Goal: Task Accomplishment & Management: Manage account settings

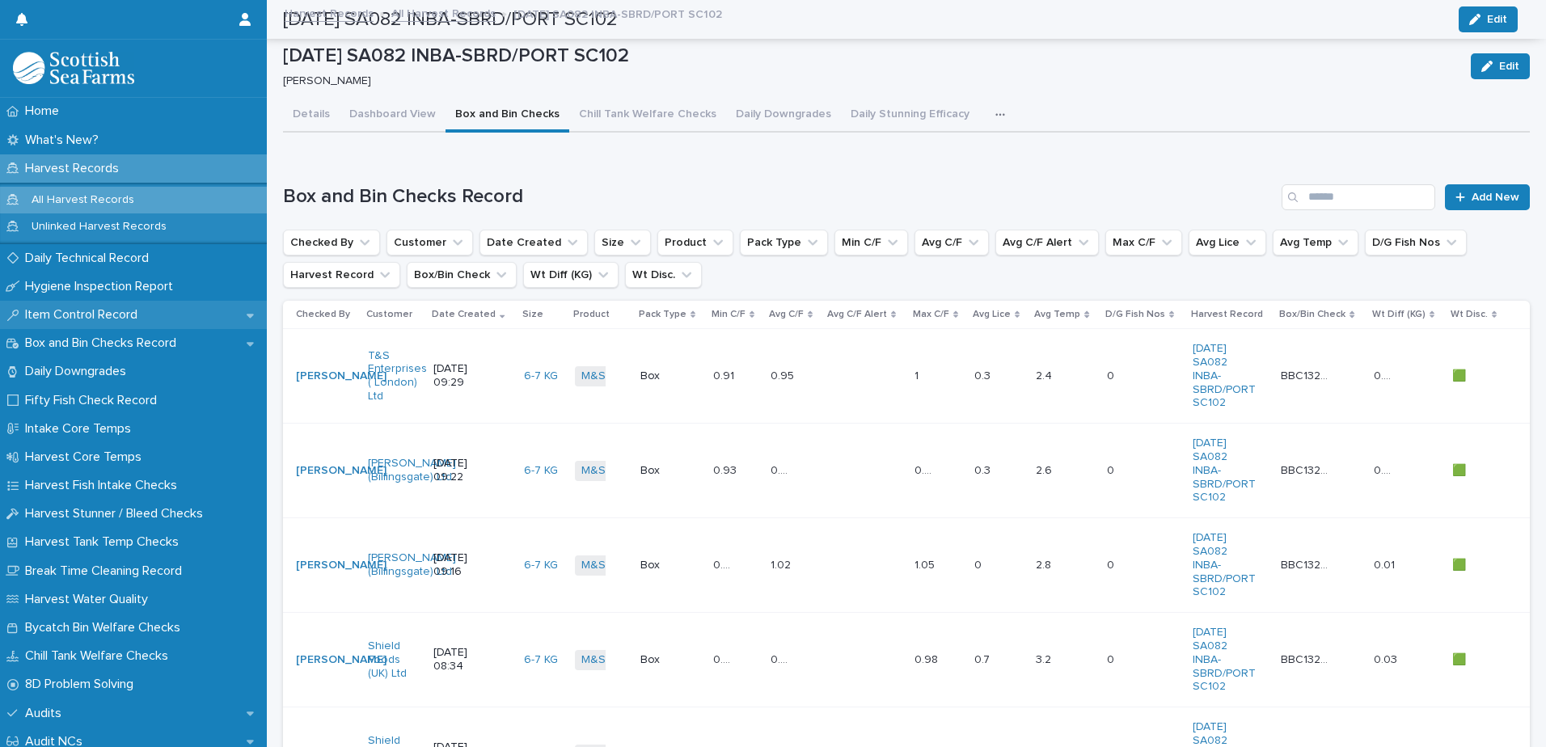
scroll to position [243, 0]
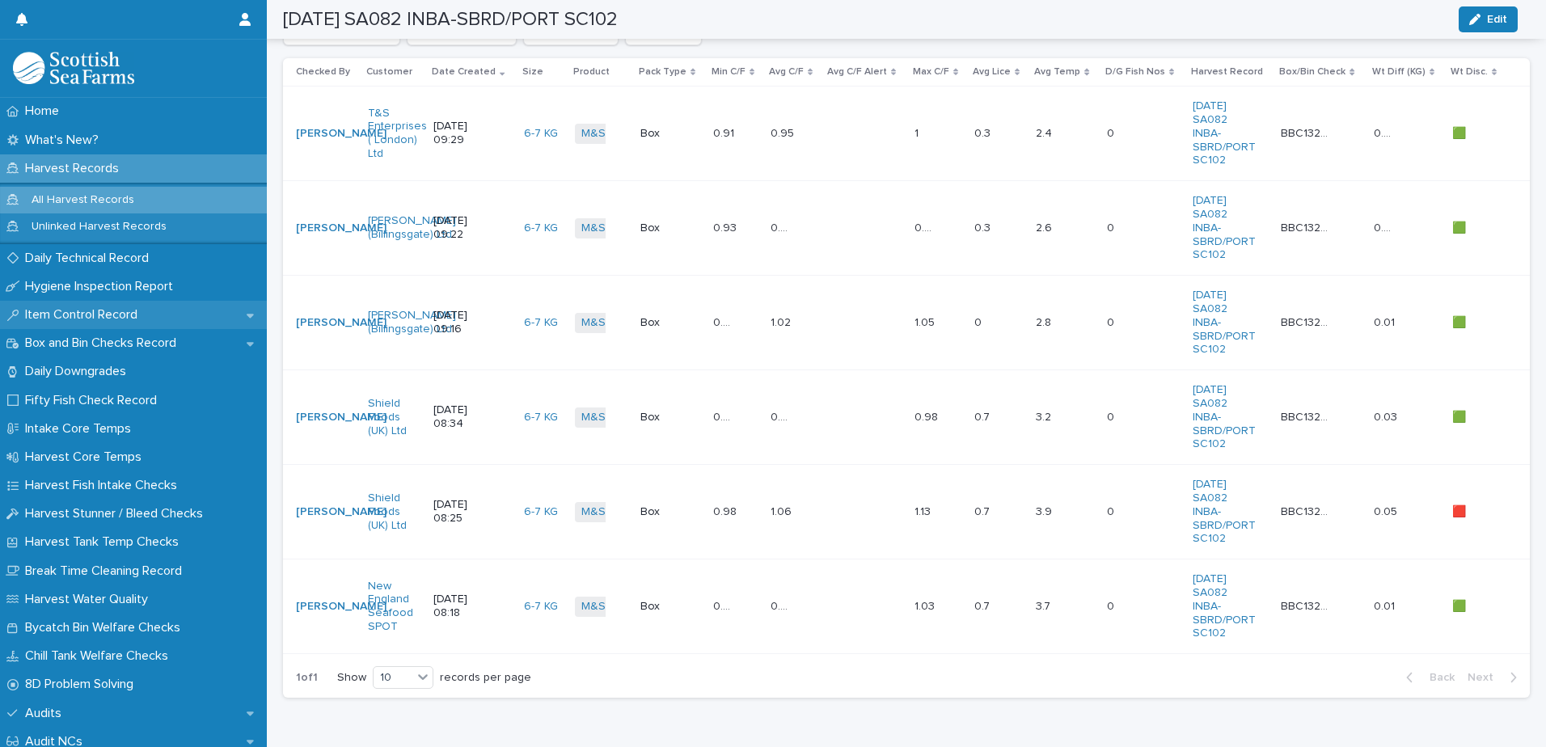
click at [99, 311] on p "Item Control Record" at bounding box center [85, 314] width 132 height 15
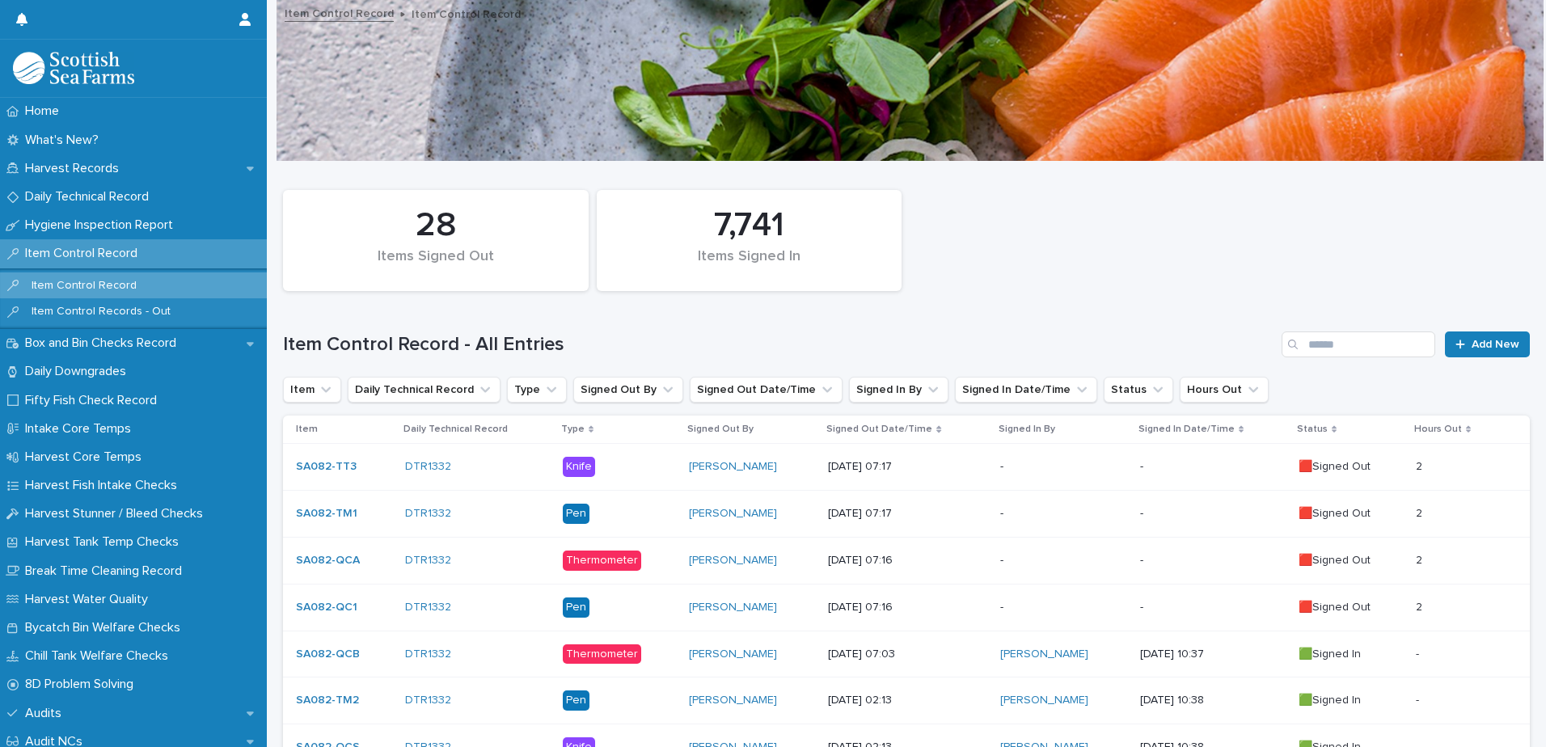
click at [1033, 466] on p "-" at bounding box center [1063, 467] width 126 height 14
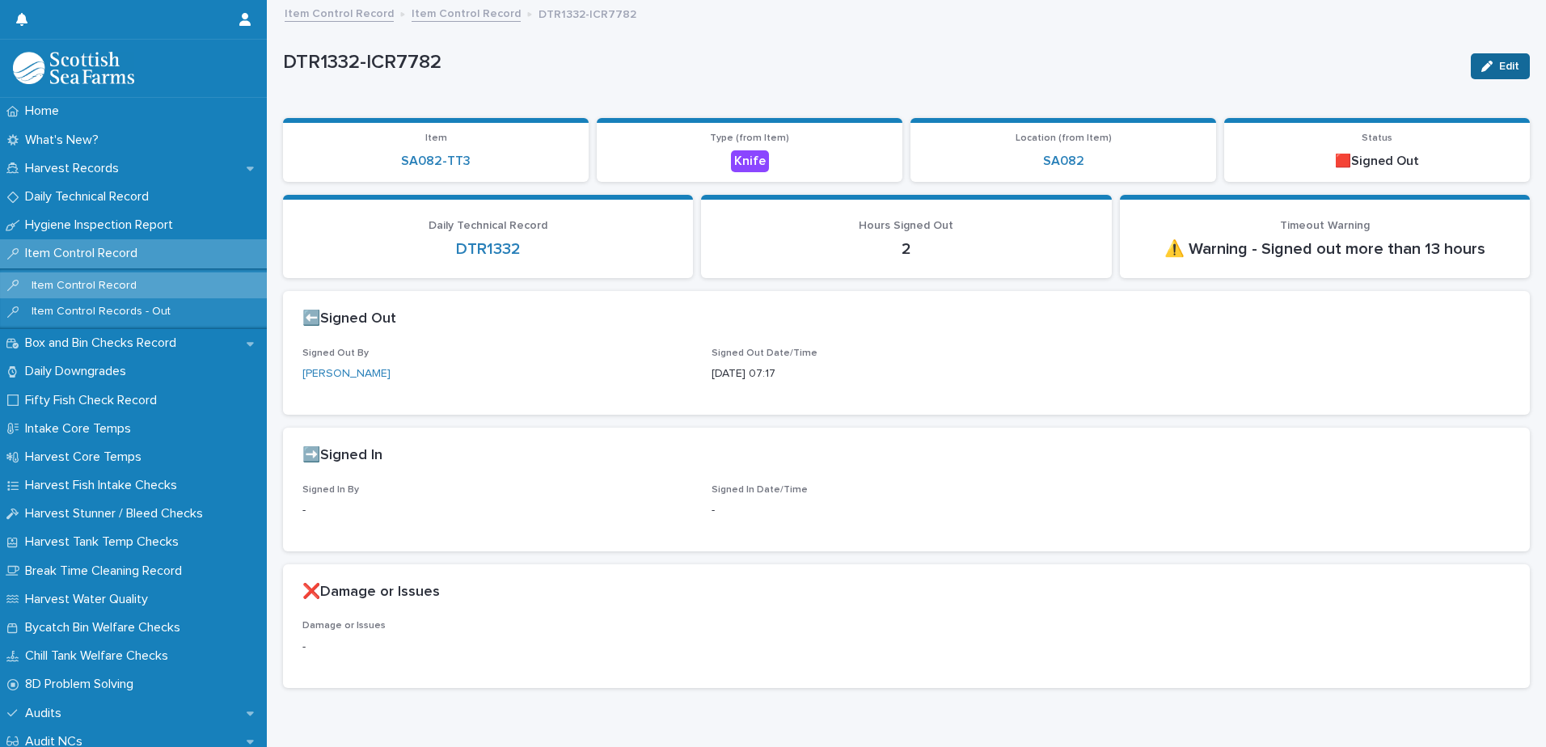
click at [1499, 67] on span "Edit" at bounding box center [1509, 66] width 20 height 11
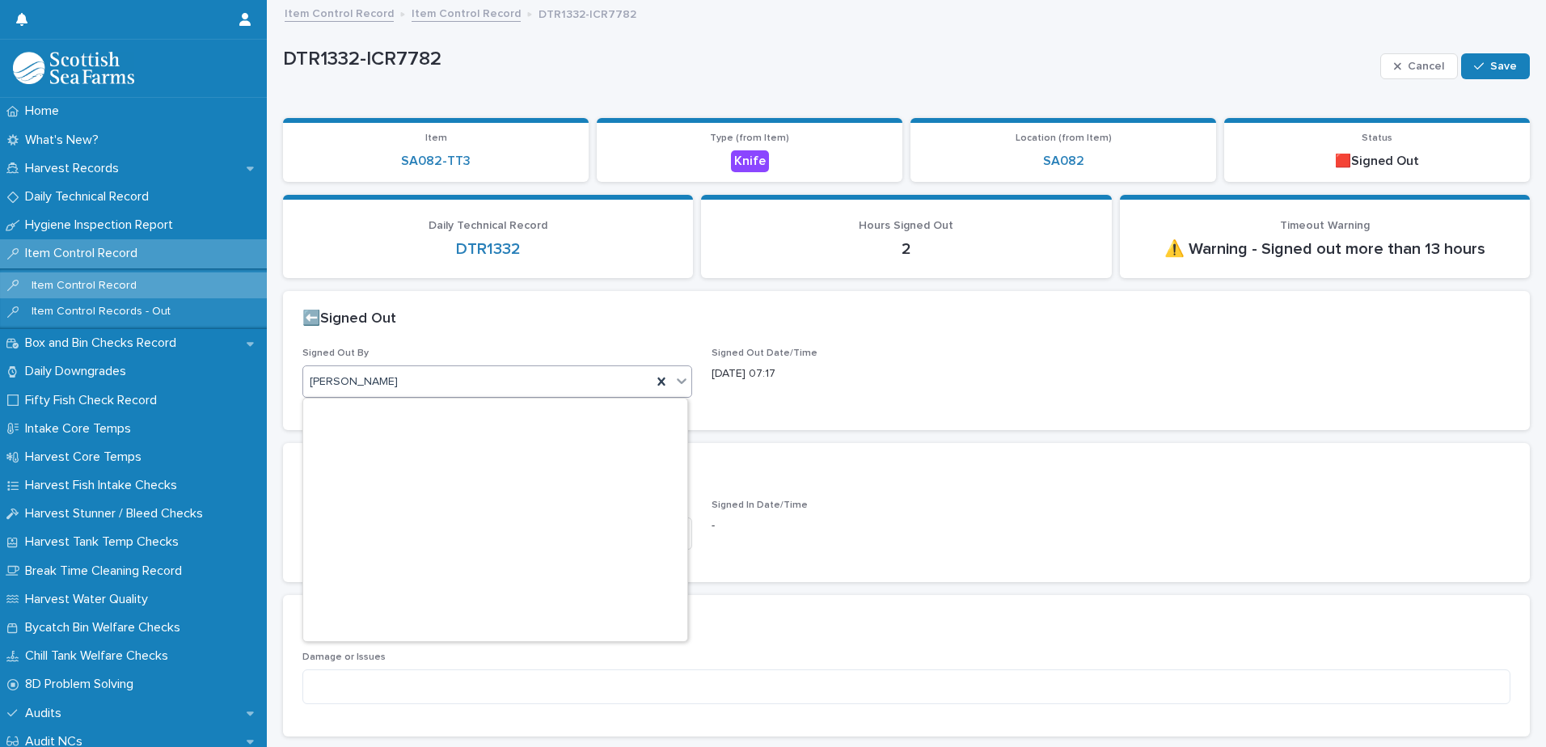
click at [401, 388] on div "[PERSON_NAME]" at bounding box center [477, 382] width 349 height 27
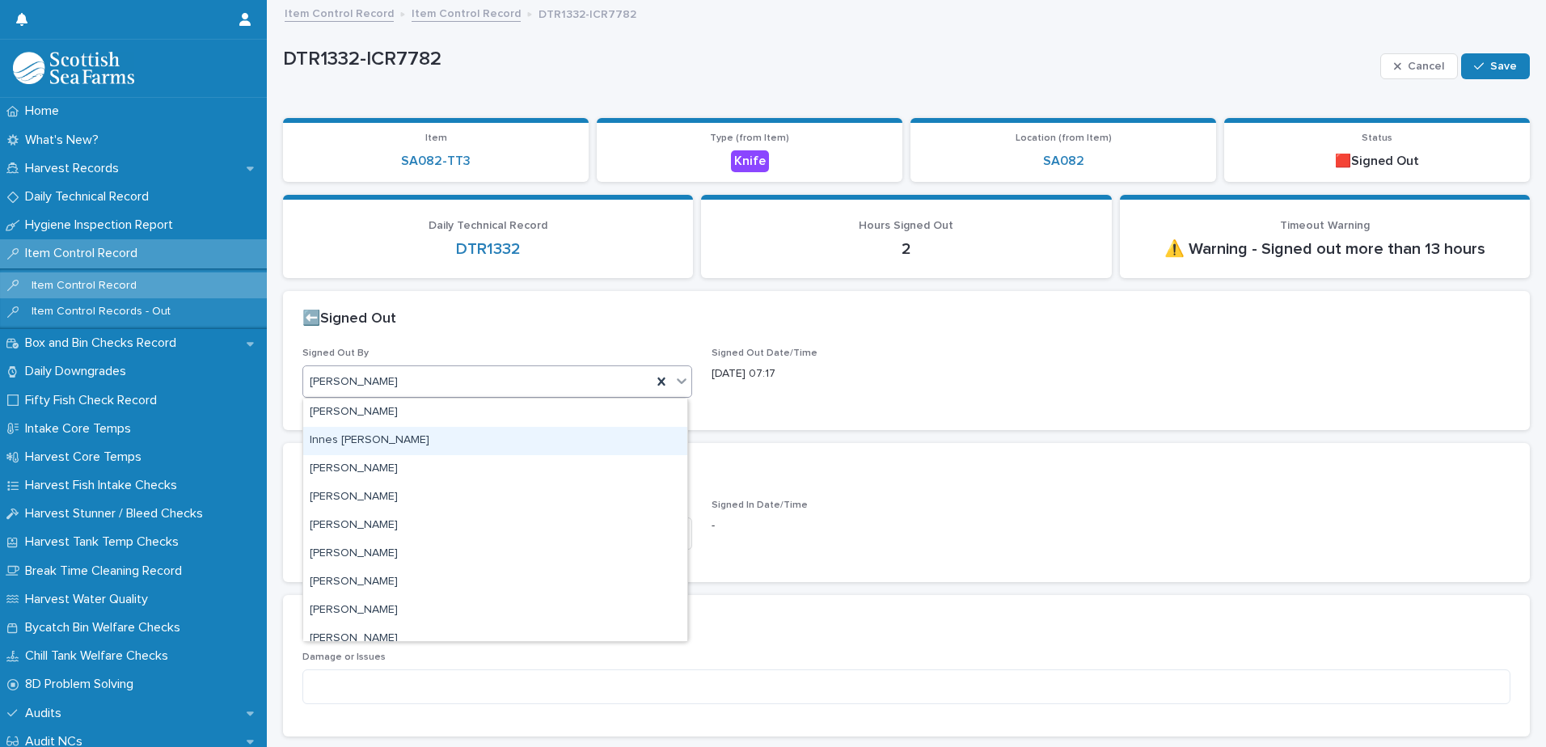
click at [885, 515] on div "-" at bounding box center [907, 524] width 390 height 20
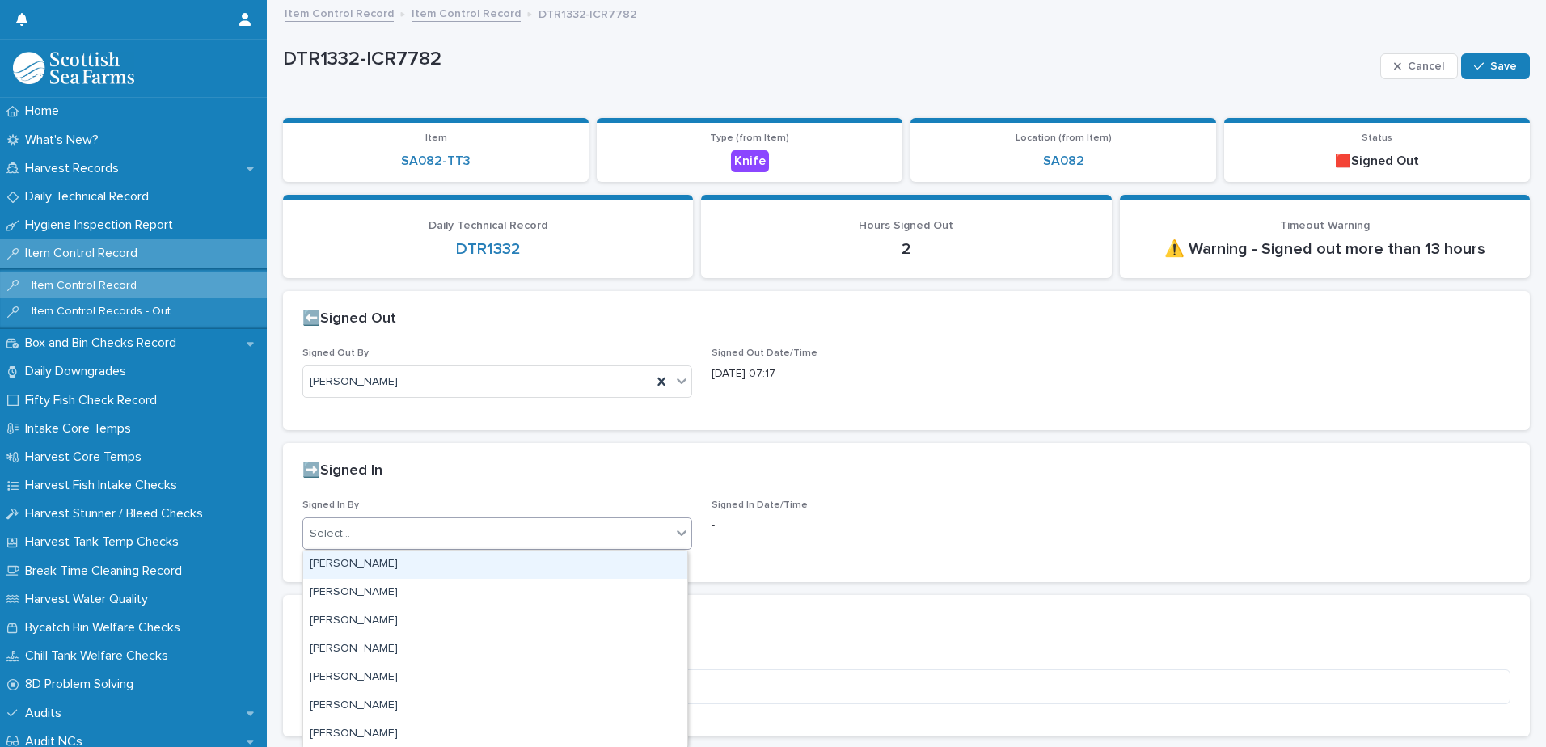
click at [454, 538] on div "Select..." at bounding box center [487, 534] width 368 height 27
type input "****"
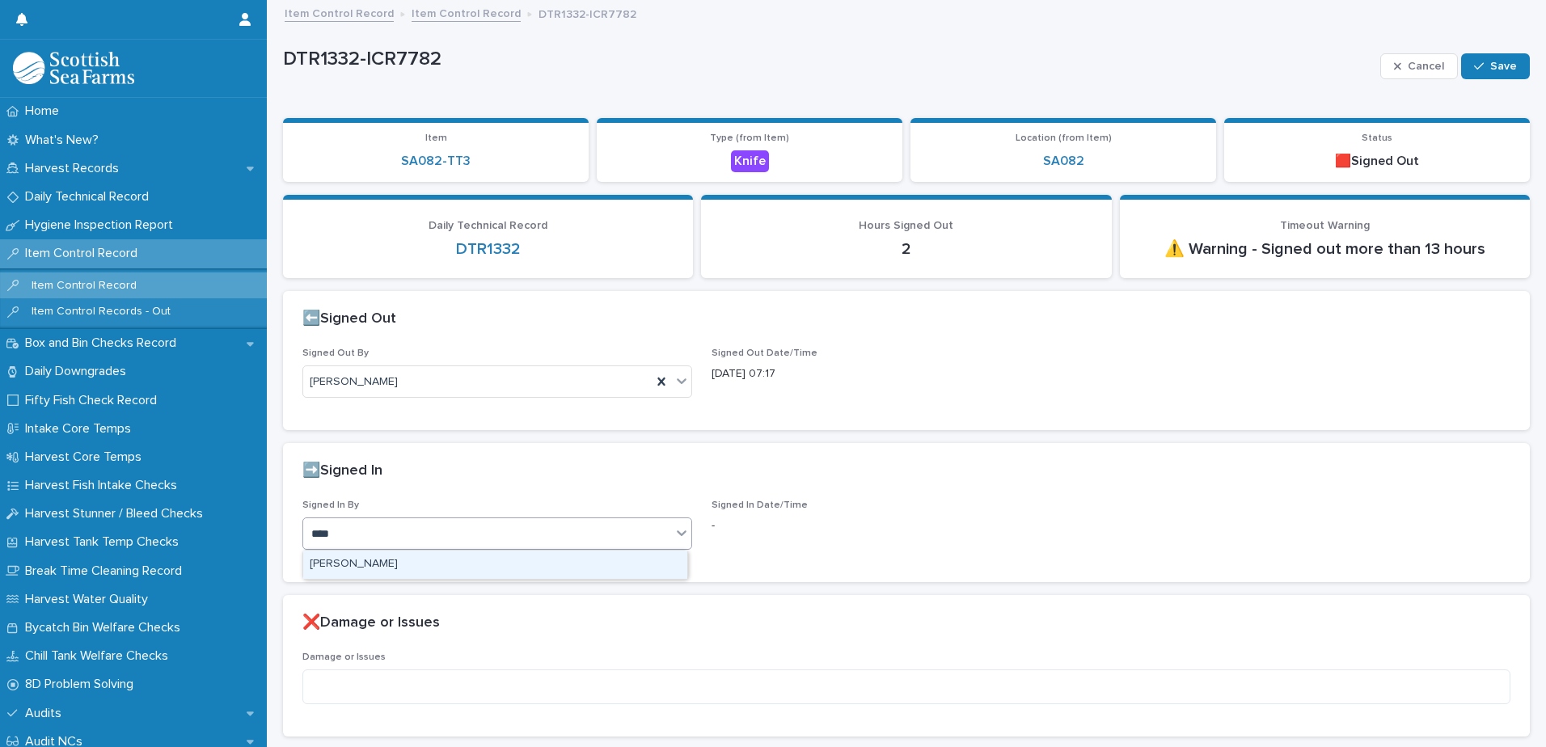
click at [440, 561] on div "[PERSON_NAME]" at bounding box center [495, 565] width 384 height 28
drag, startPoint x: 1488, startPoint y: 61, endPoint x: 1481, endPoint y: 67, distance: 9.2
click at [1490, 62] on span "Save" at bounding box center [1503, 66] width 27 height 11
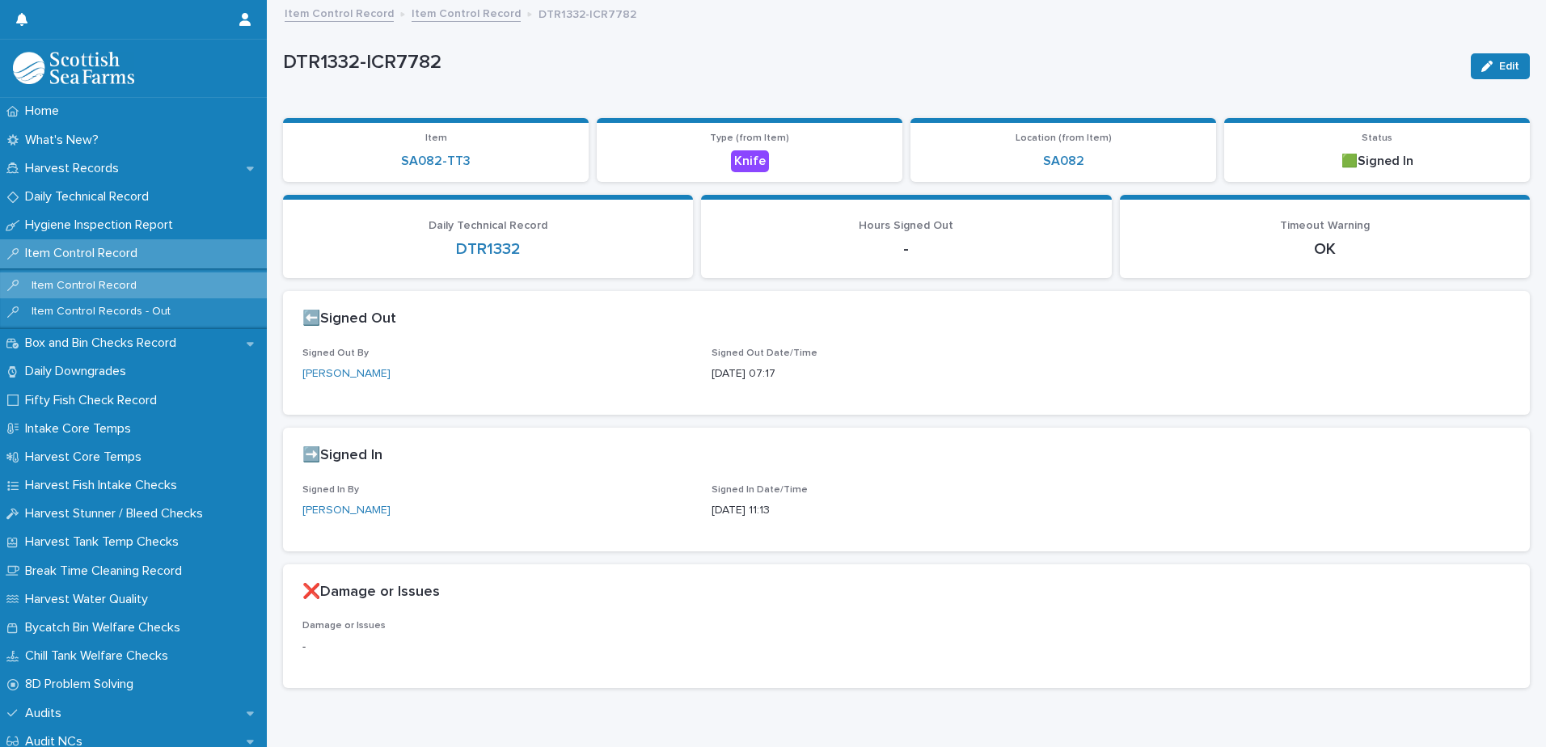
click at [432, 17] on link "Item Control Record" at bounding box center [466, 12] width 109 height 19
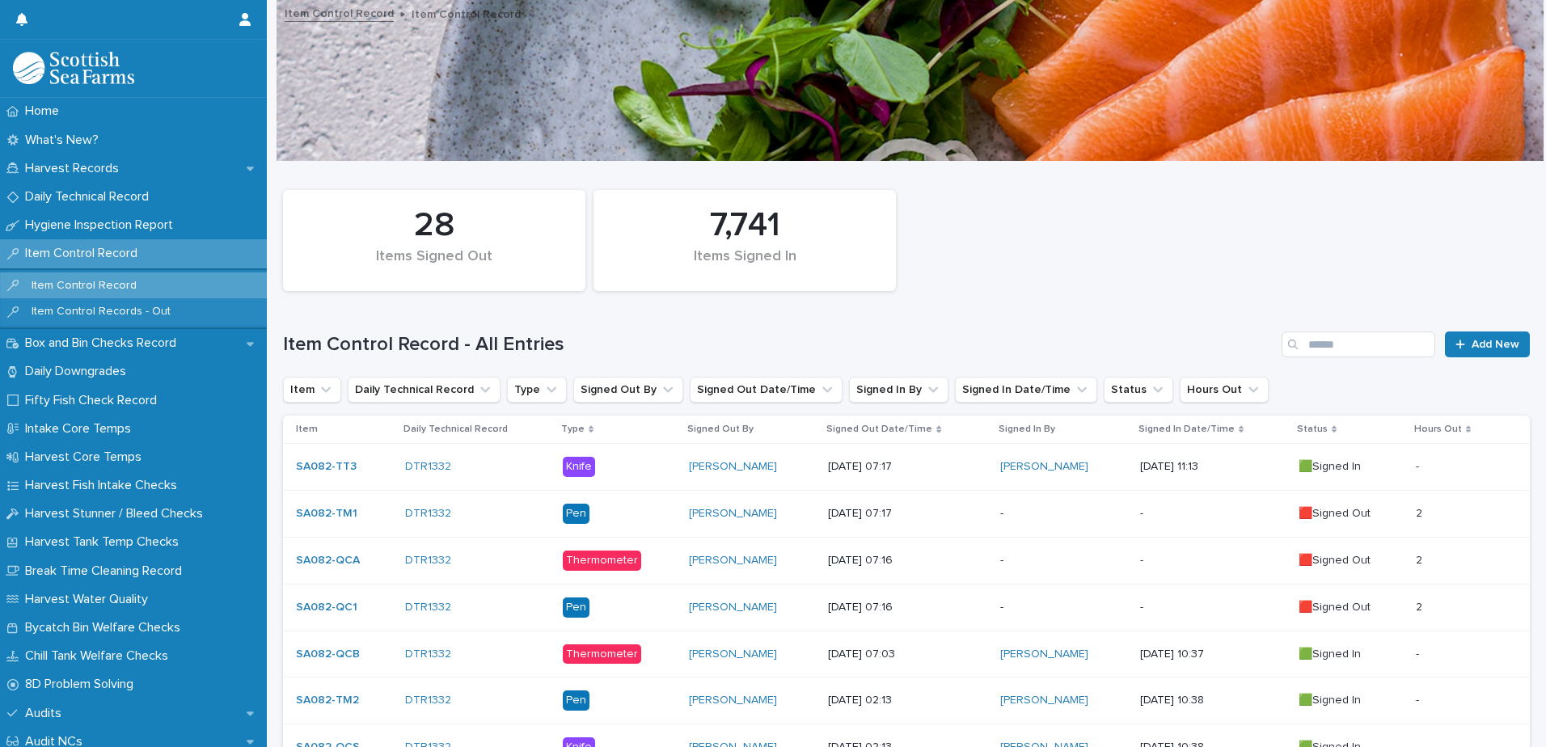
click at [1034, 508] on p "-" at bounding box center [1063, 514] width 126 height 14
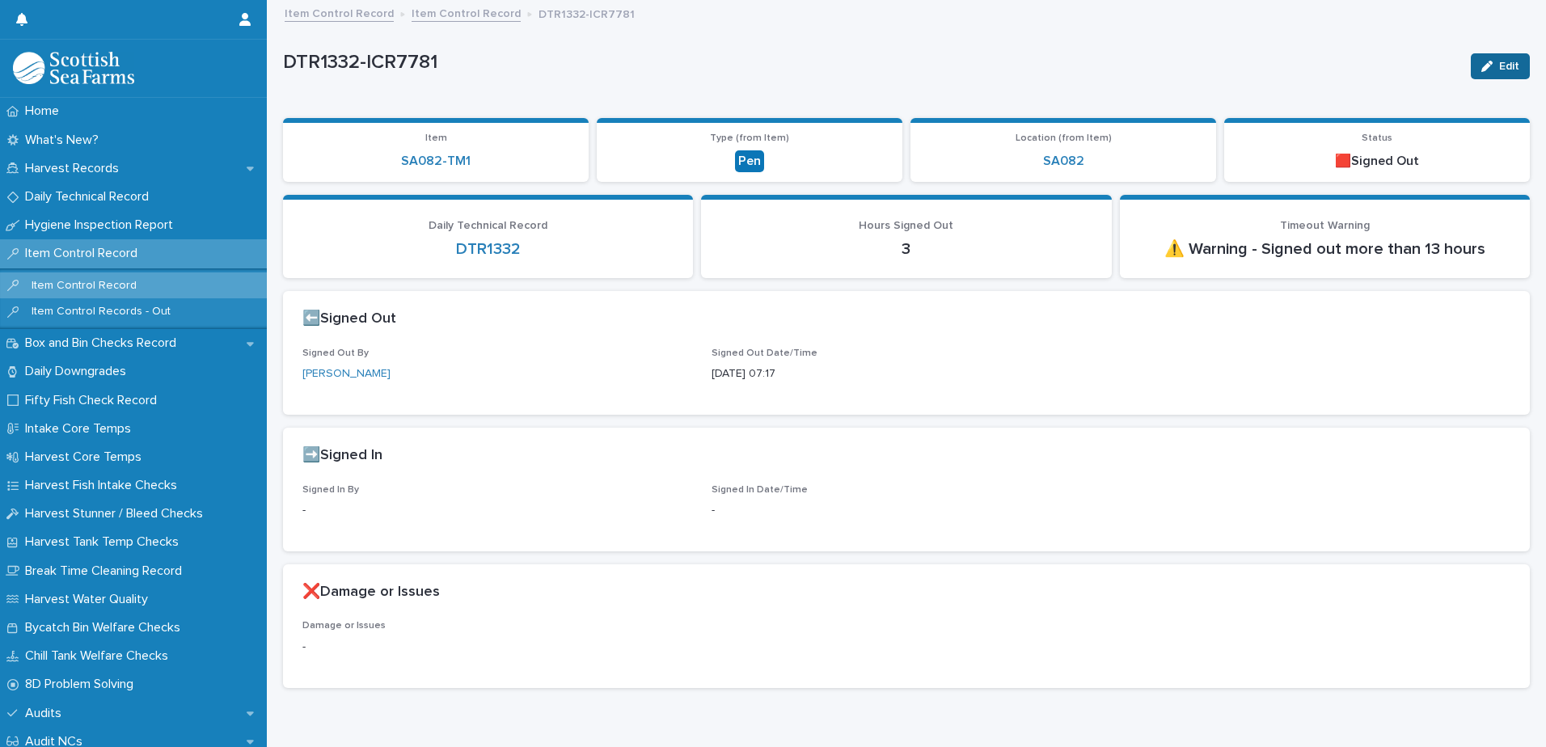
click at [1499, 66] on span "Edit" at bounding box center [1509, 66] width 20 height 11
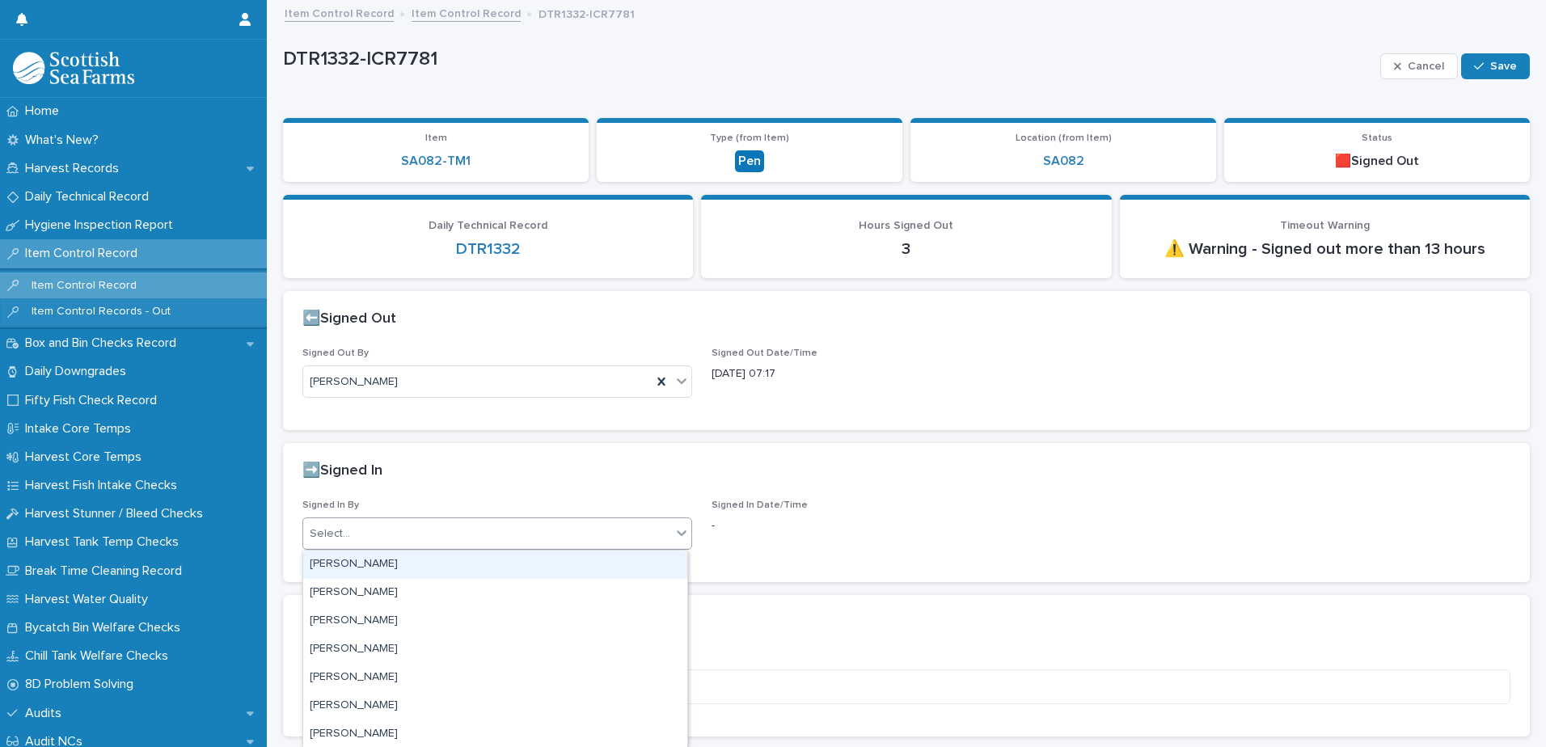
click at [394, 533] on div "Select..." at bounding box center [487, 534] width 368 height 27
type input "****"
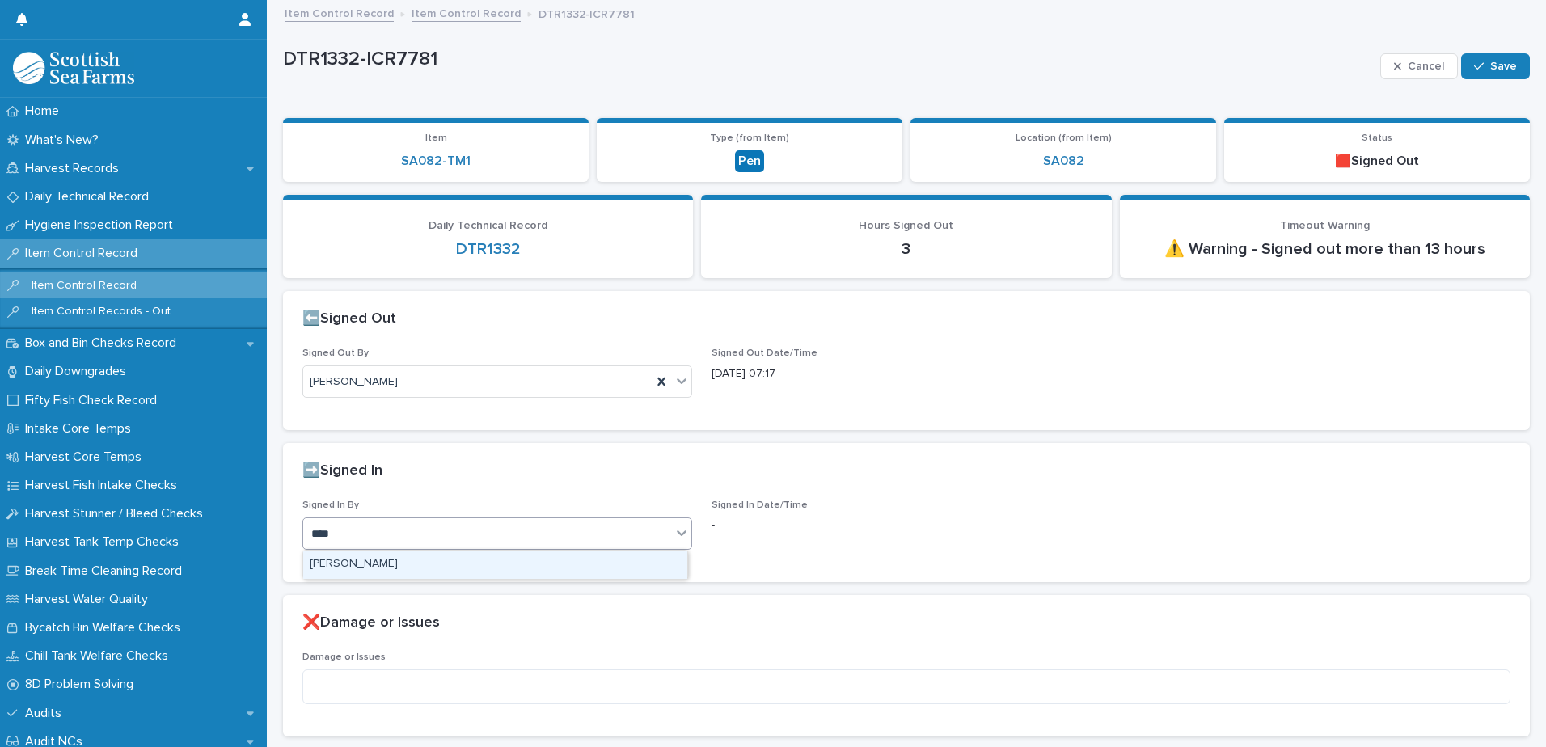
click at [361, 569] on div "[PERSON_NAME]" at bounding box center [495, 565] width 384 height 28
click at [1490, 63] on span "Save" at bounding box center [1503, 66] width 27 height 11
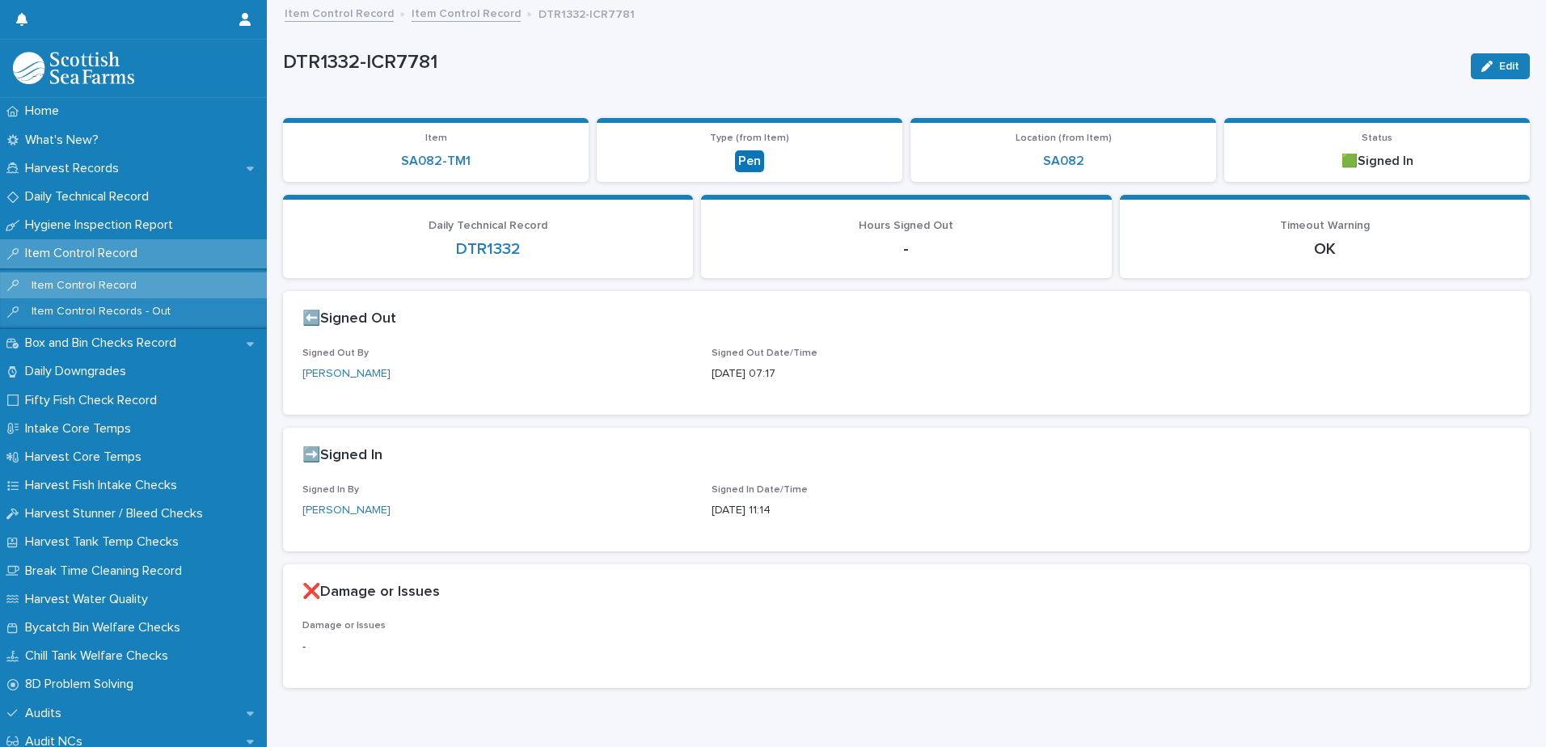
click at [457, 17] on link "Item Control Record" at bounding box center [466, 12] width 109 height 19
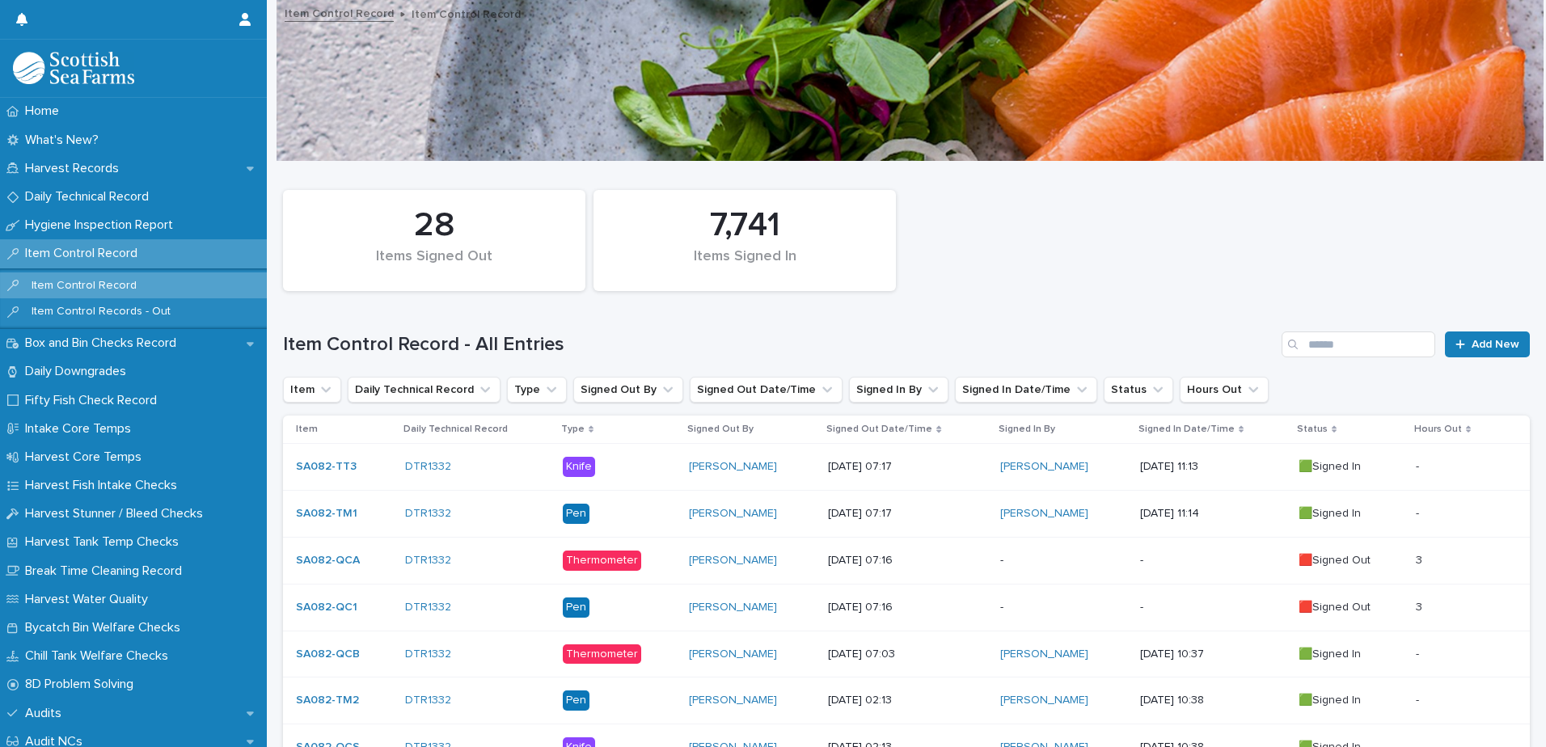
click at [1038, 552] on div "-" at bounding box center [1063, 559] width 126 height 17
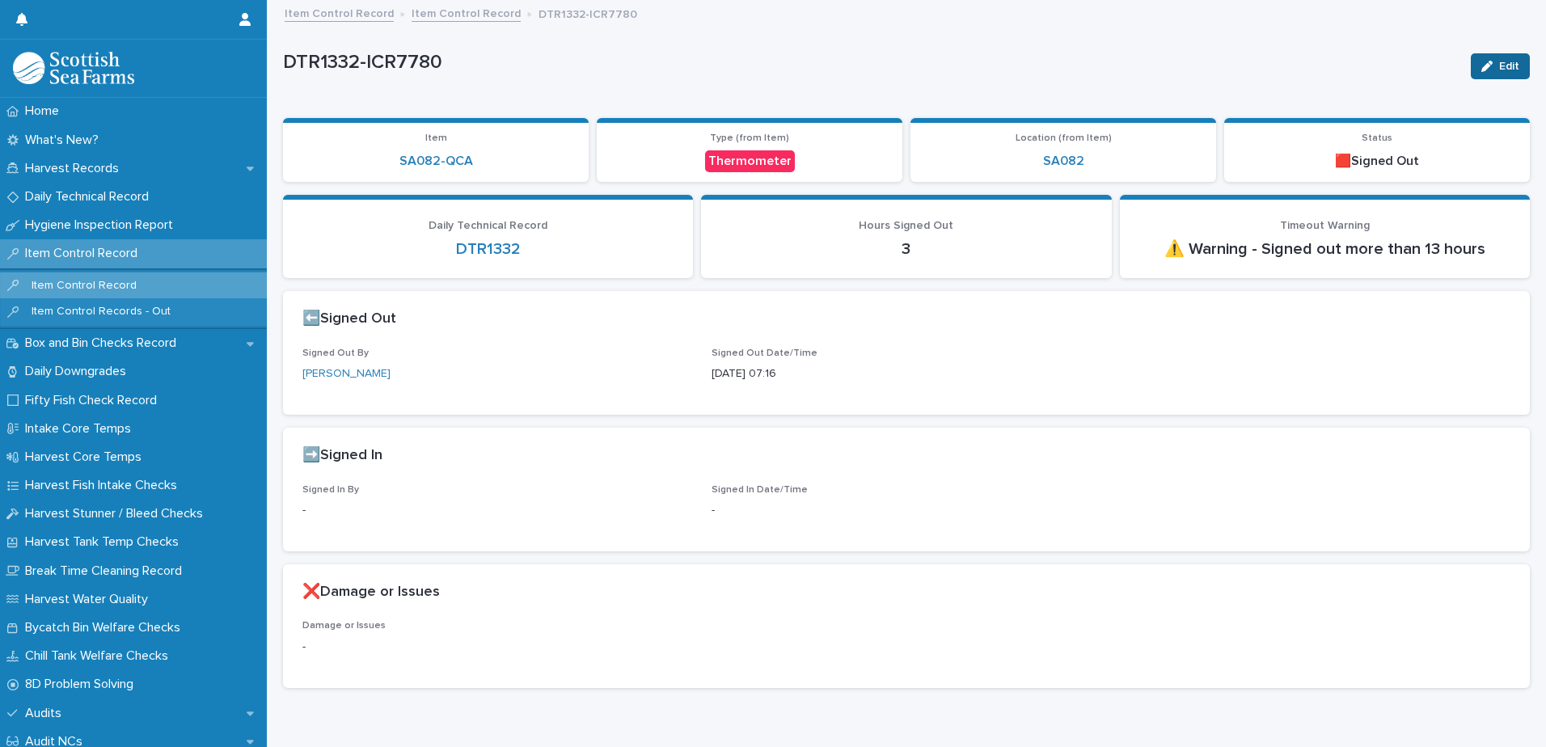
click at [1499, 61] on span "Edit" at bounding box center [1509, 66] width 20 height 11
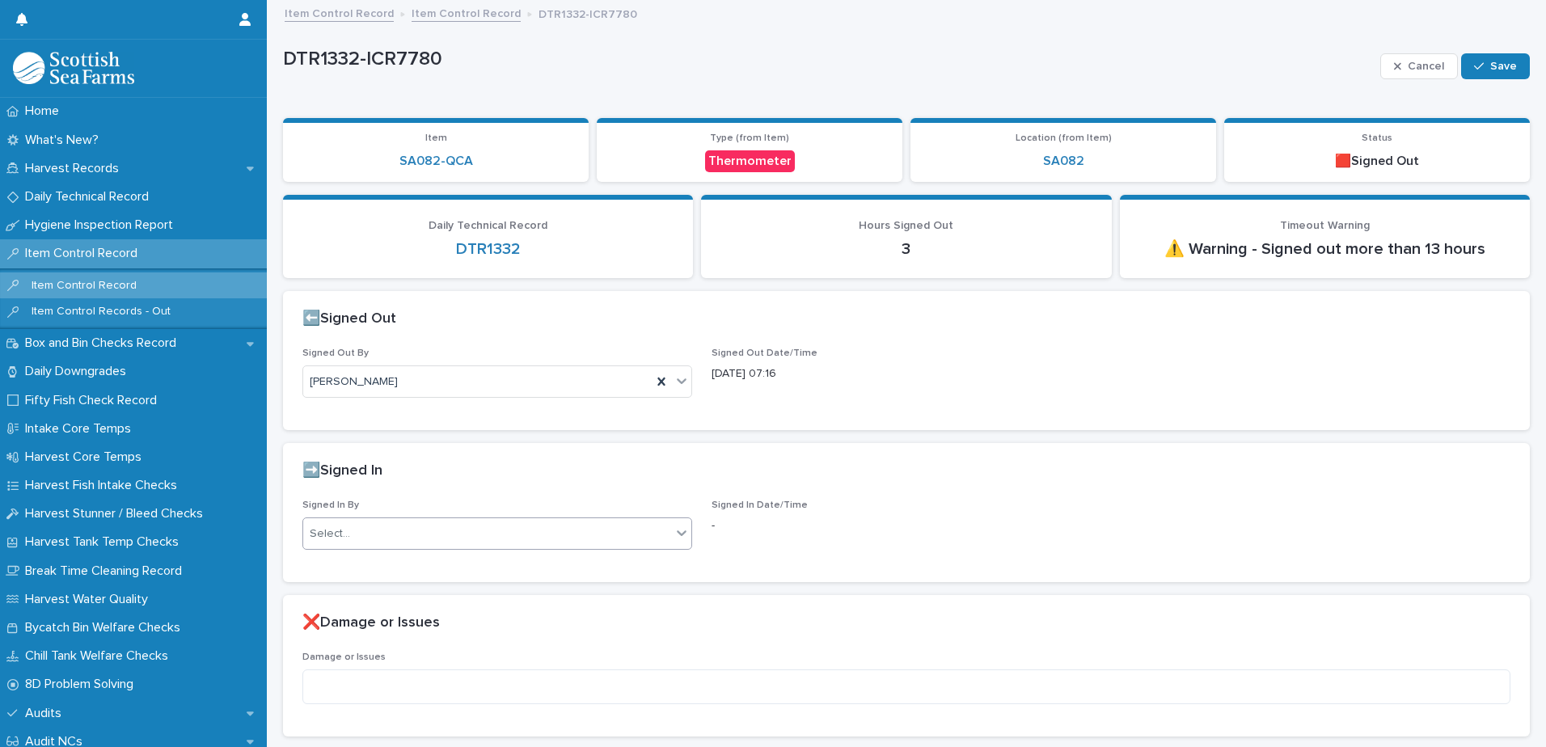
click at [445, 542] on div "Select..." at bounding box center [487, 534] width 368 height 27
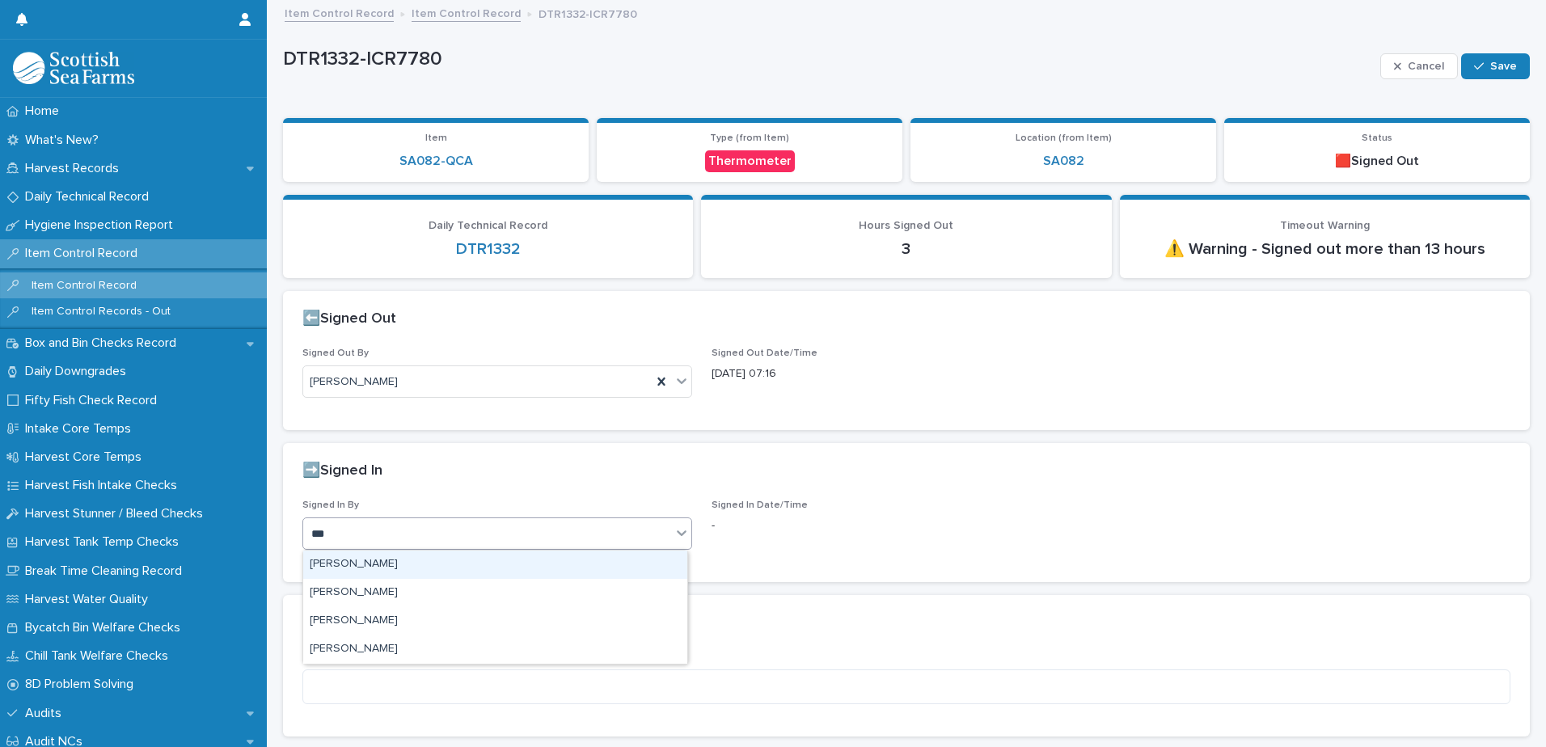
type input "****"
click at [396, 562] on div "[PERSON_NAME]" at bounding box center [495, 565] width 384 height 28
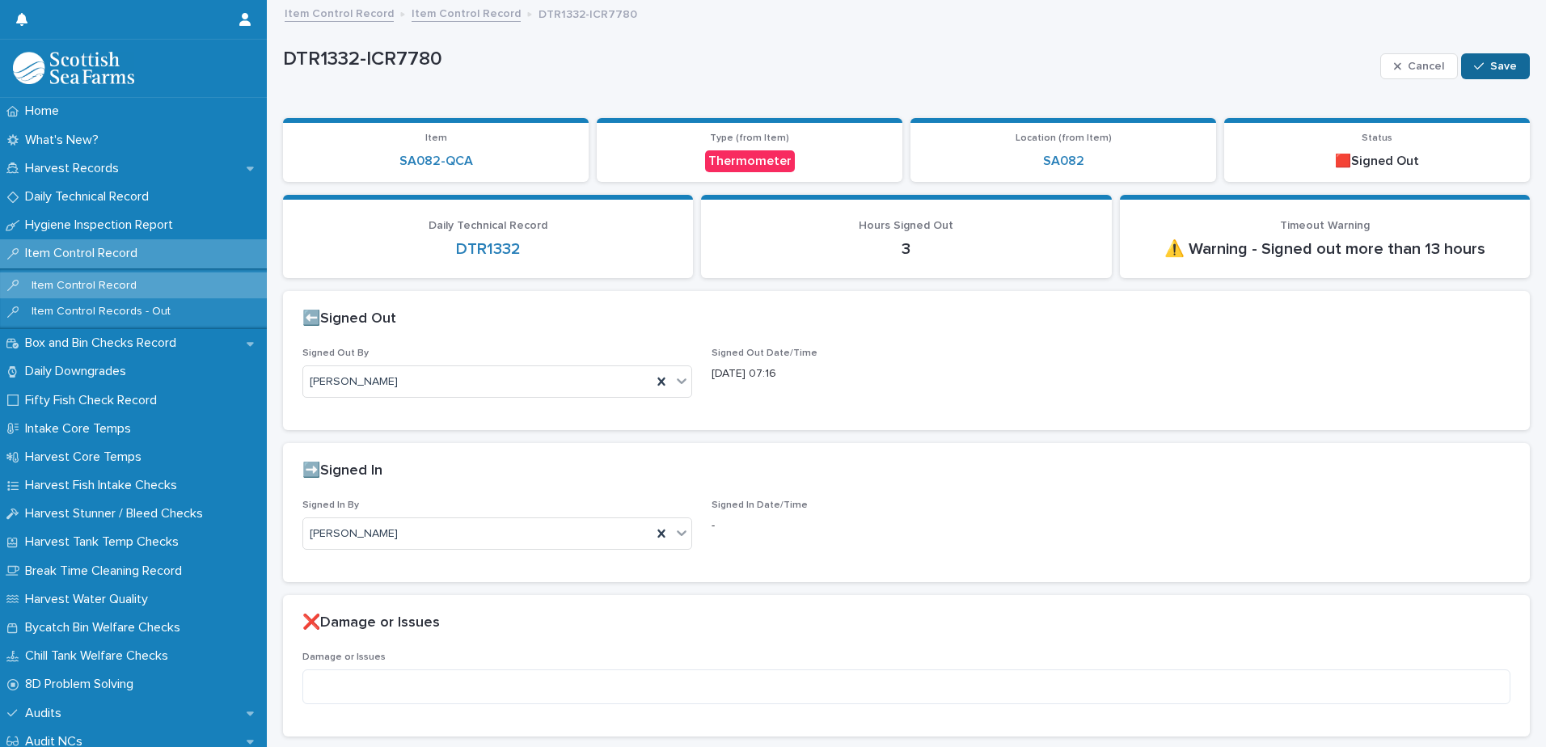
click at [1479, 66] on div "button" at bounding box center [1482, 66] width 16 height 11
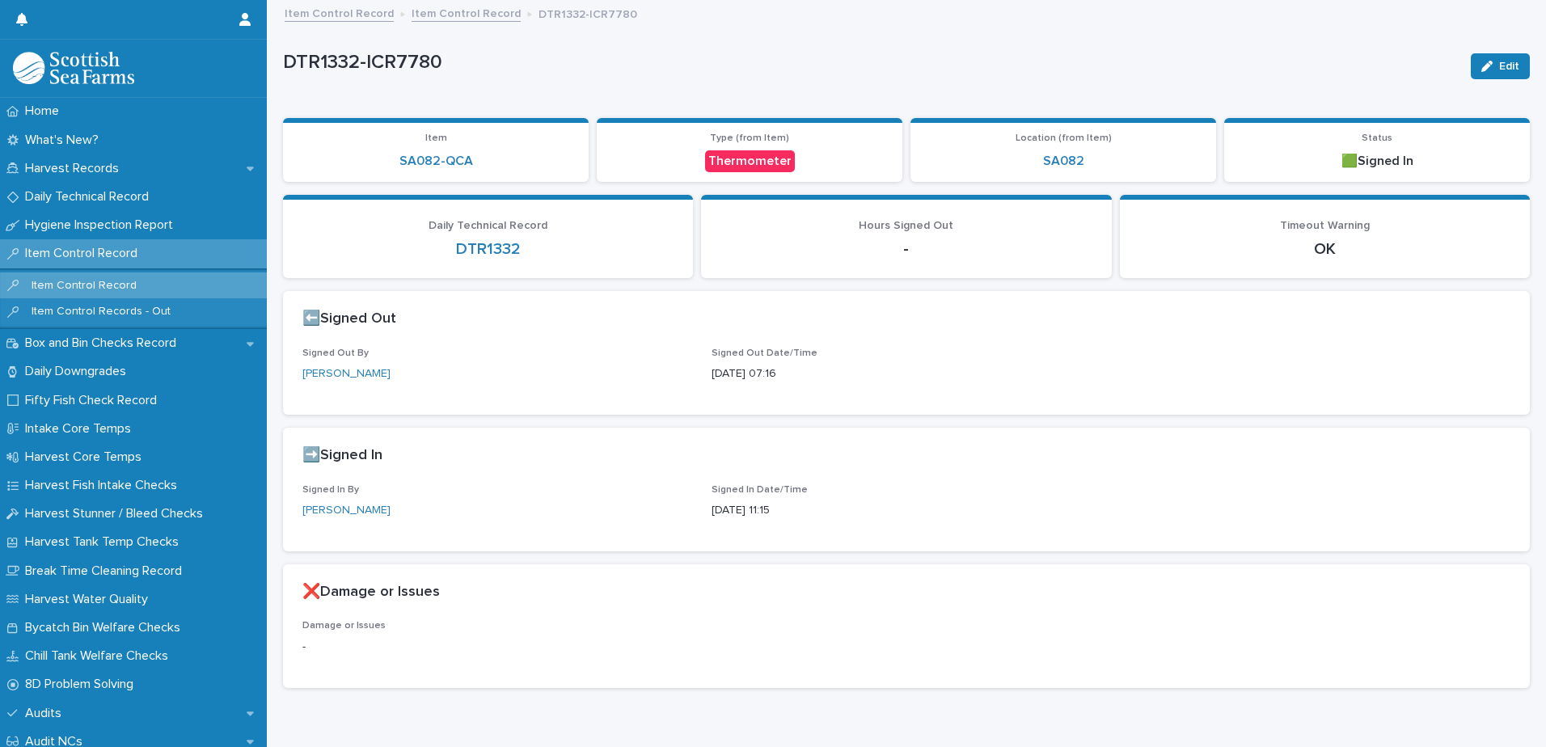
click at [338, 17] on link "Item Control Record" at bounding box center [339, 12] width 109 height 19
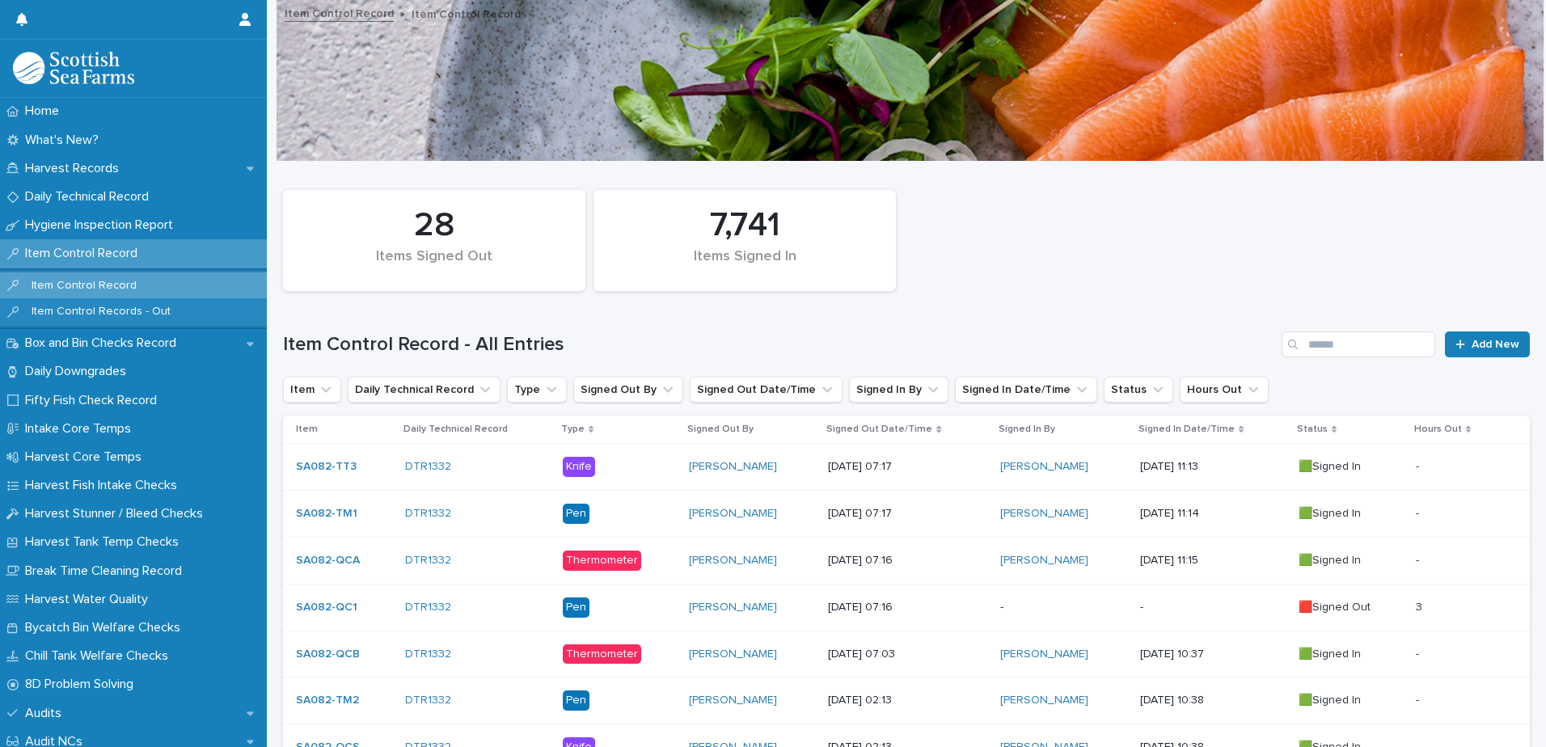
click at [1030, 599] on div "-" at bounding box center [1063, 606] width 126 height 17
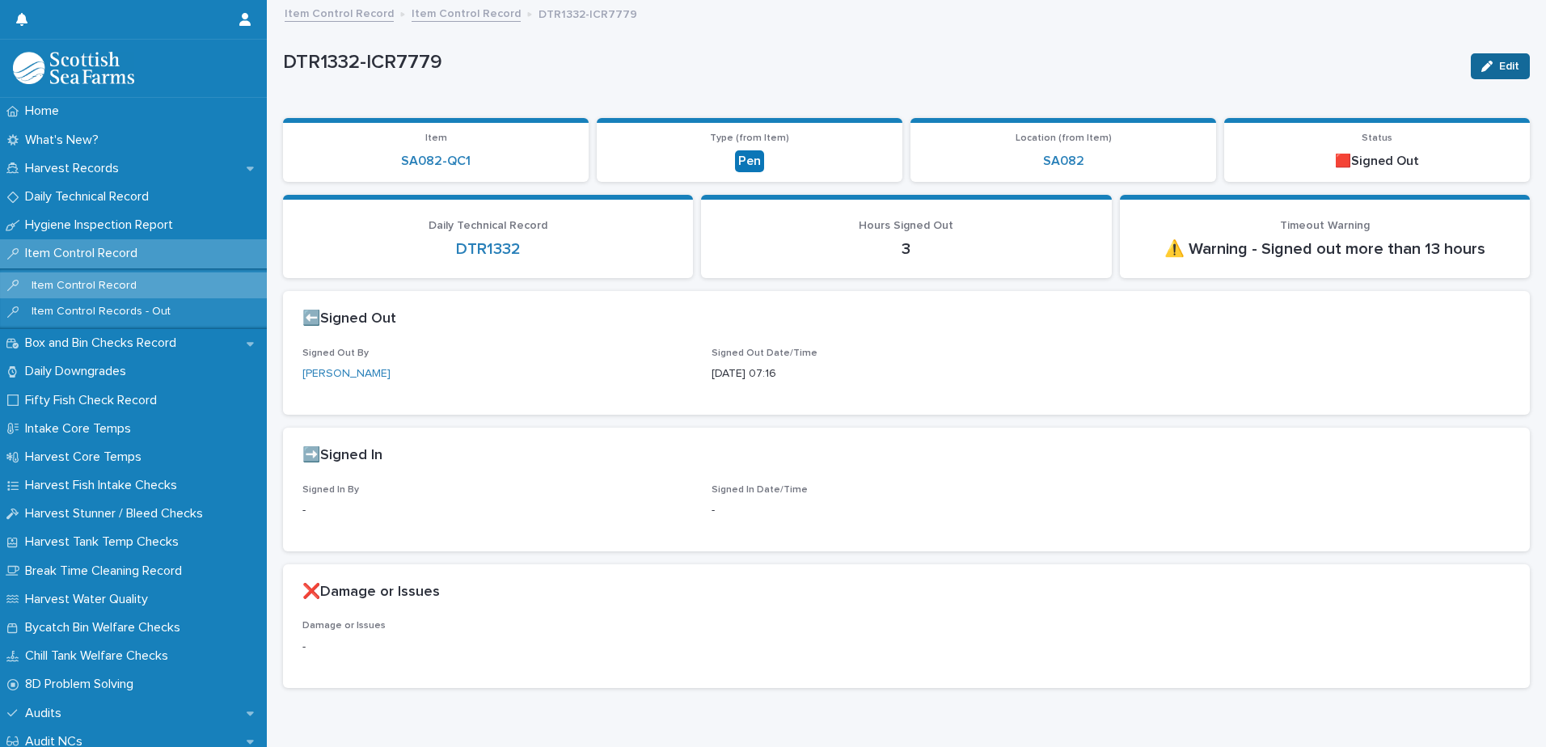
click at [1499, 62] on span "Edit" at bounding box center [1509, 66] width 20 height 11
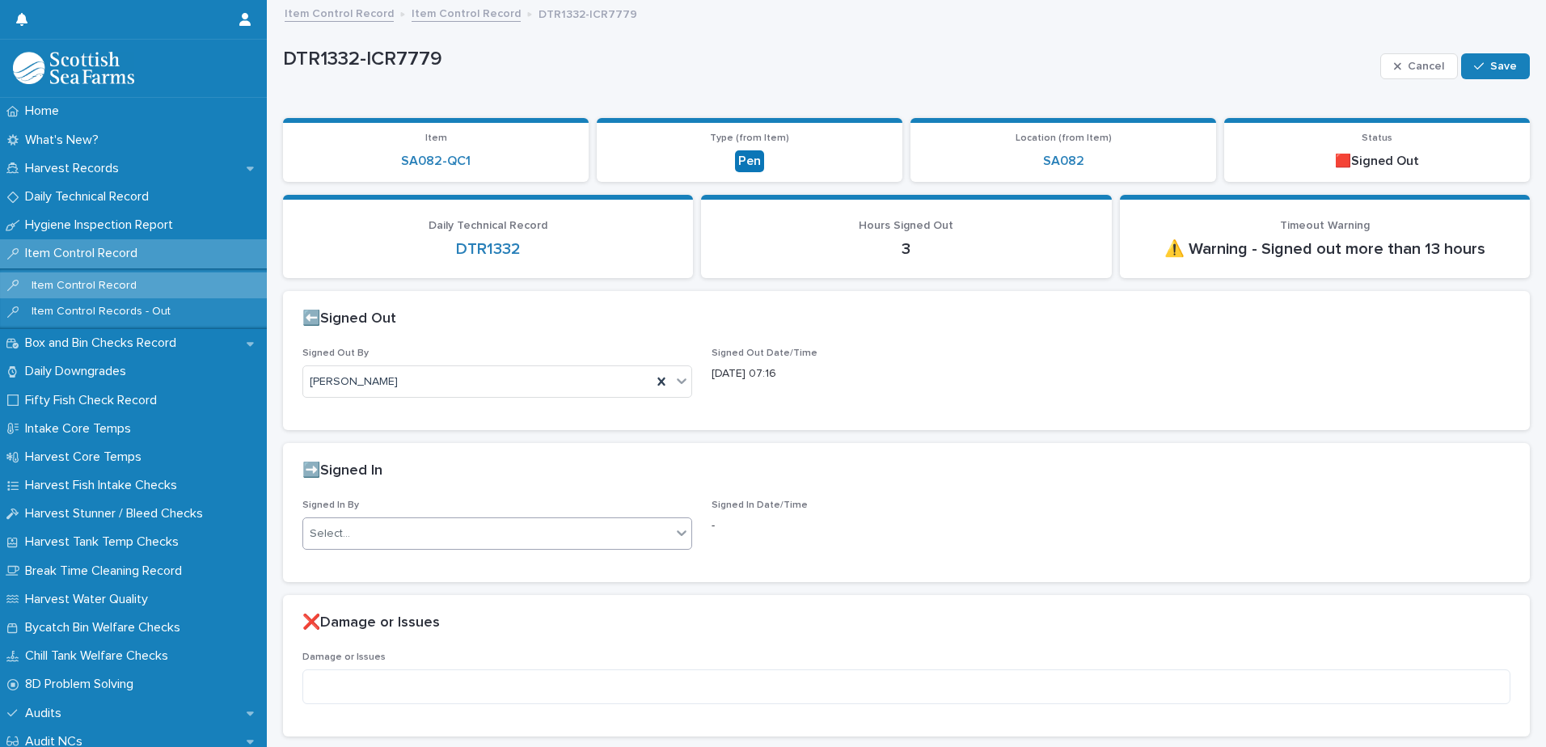
click at [429, 538] on div "Select..." at bounding box center [487, 534] width 368 height 27
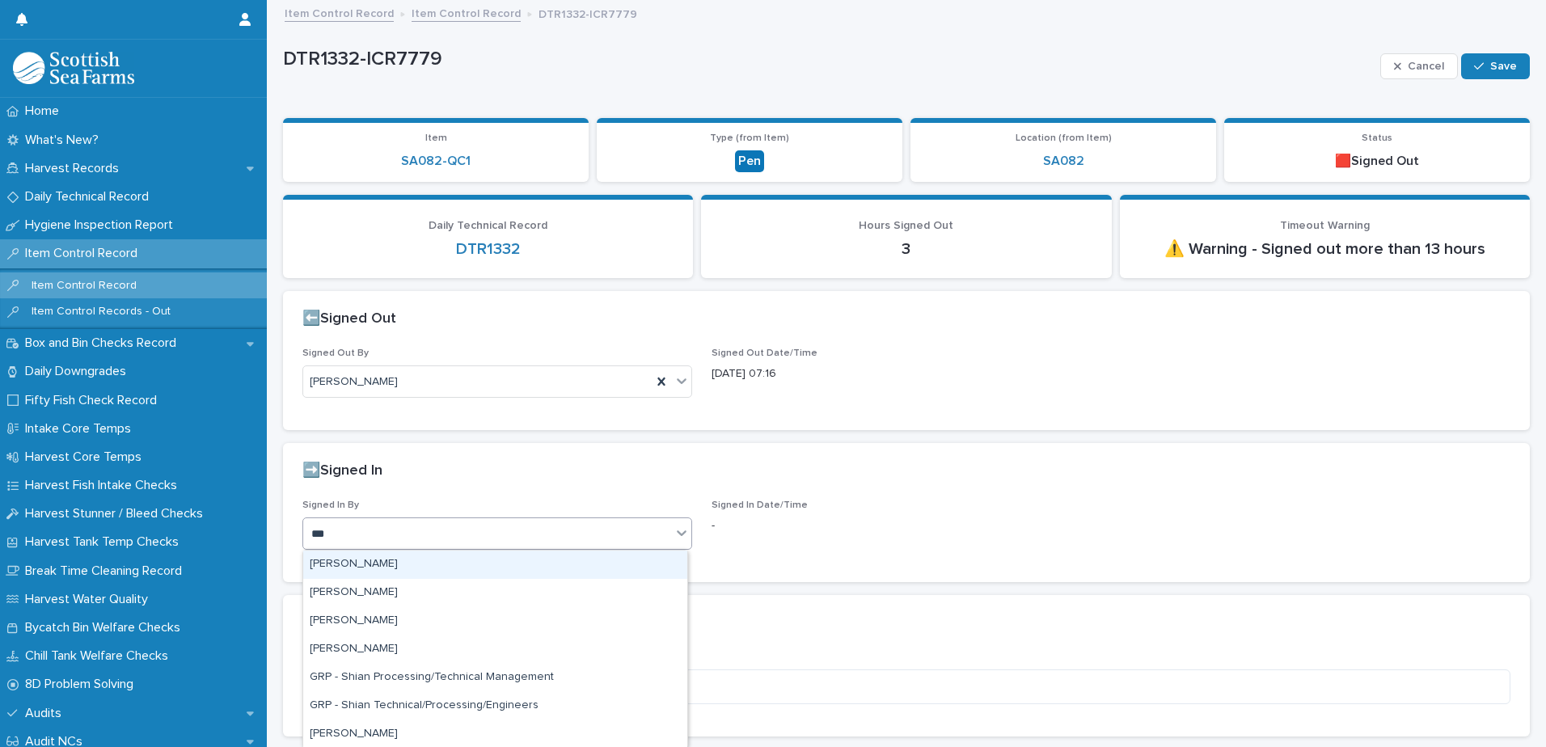
type input "****"
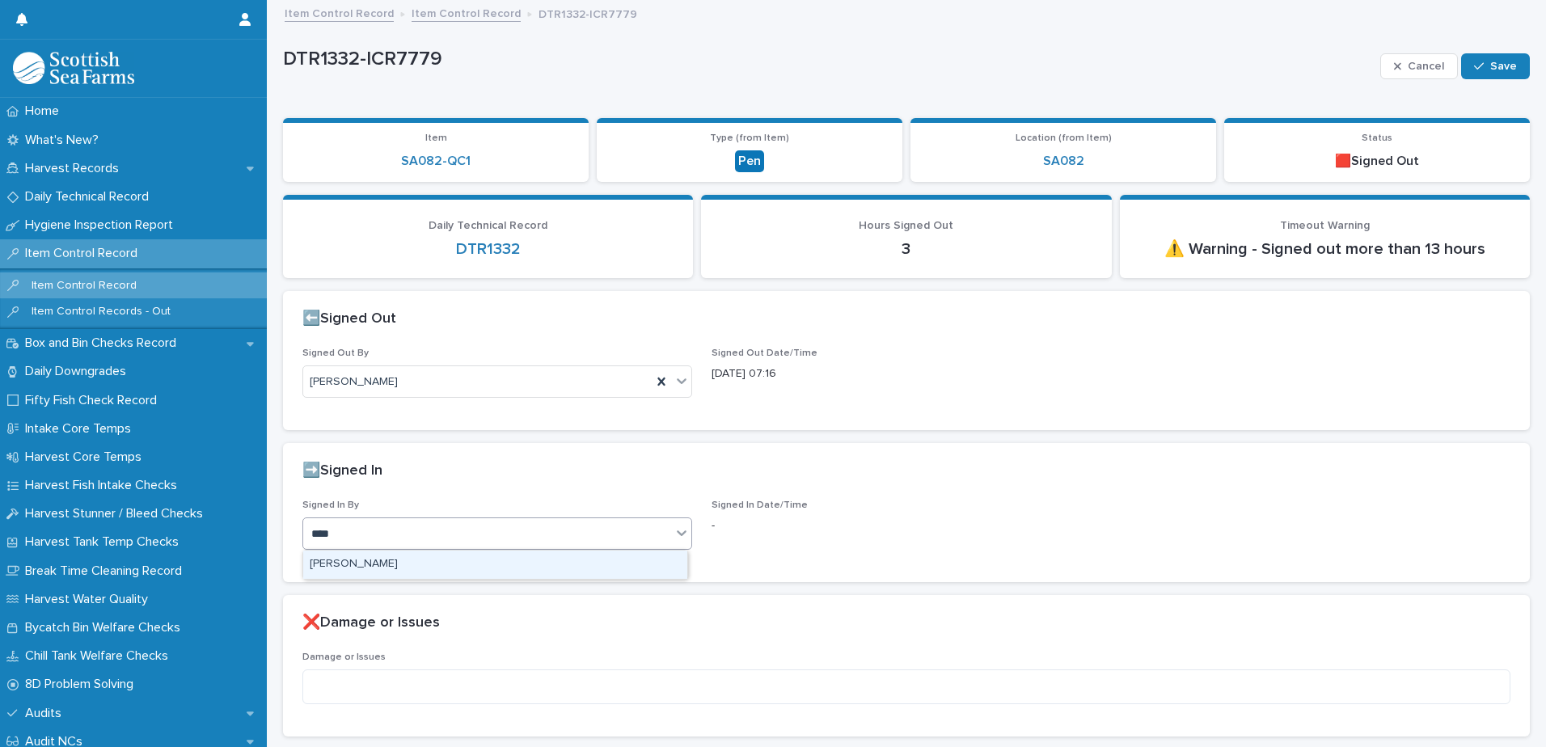
click at [345, 565] on div "[PERSON_NAME]" at bounding box center [495, 565] width 384 height 28
click at [1461, 67] on button "Save" at bounding box center [1495, 66] width 69 height 26
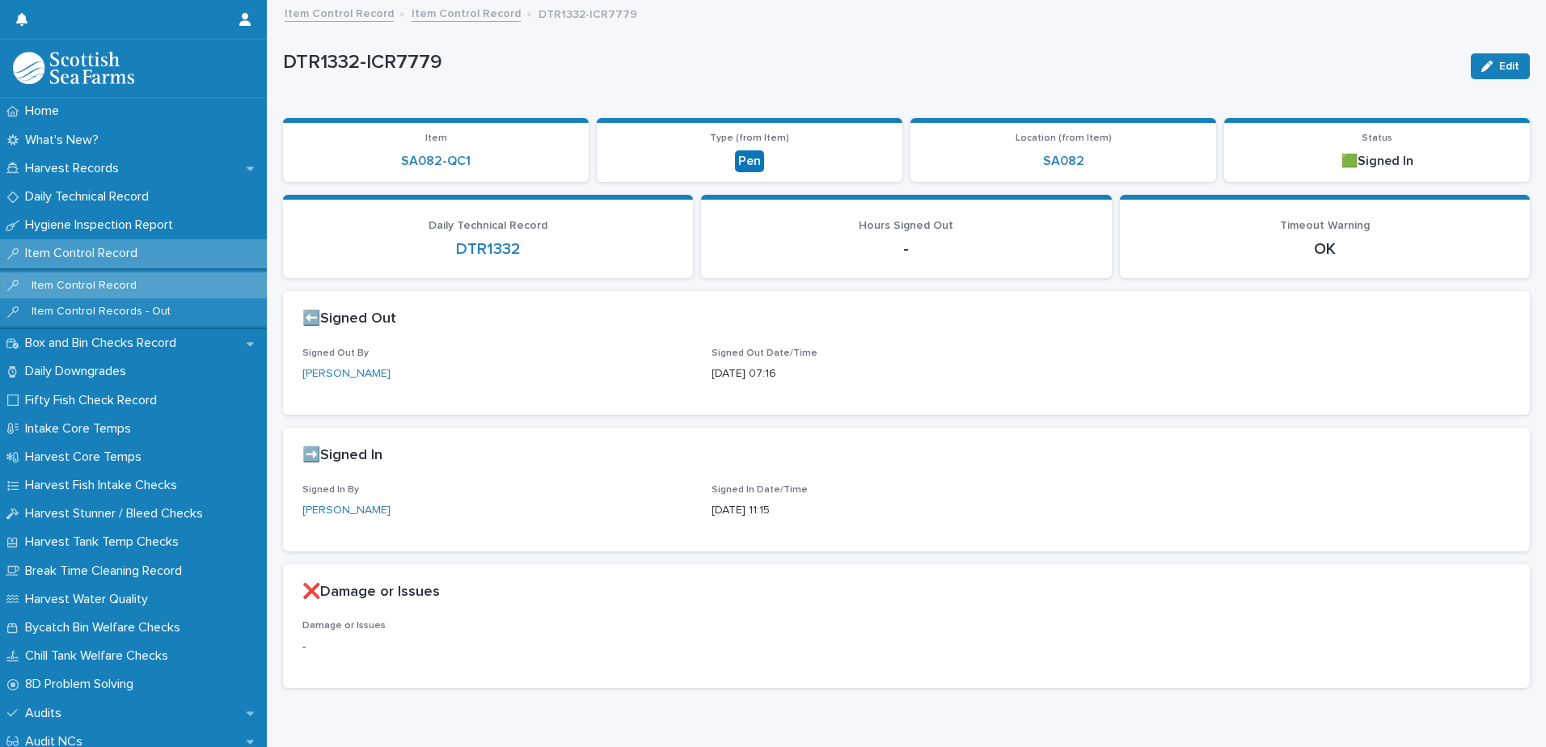
click at [351, 10] on link "Item Control Record" at bounding box center [339, 12] width 109 height 19
